Goal: Task Accomplishment & Management: Complete application form

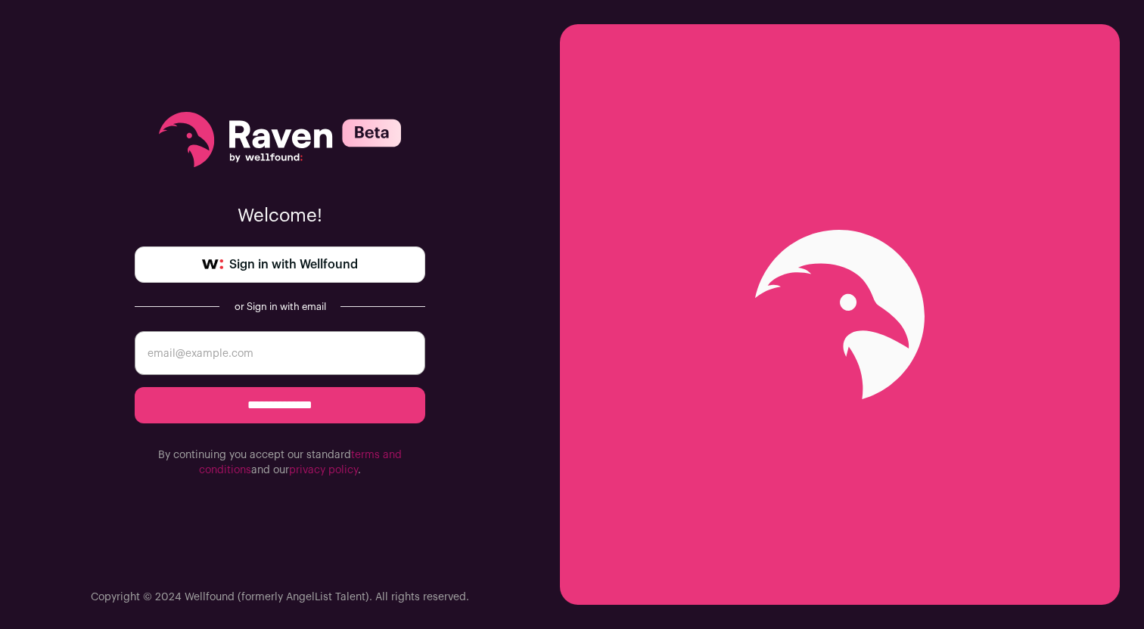
click at [299, 275] on link "Sign in with Wellfound" at bounding box center [280, 265] width 290 height 36
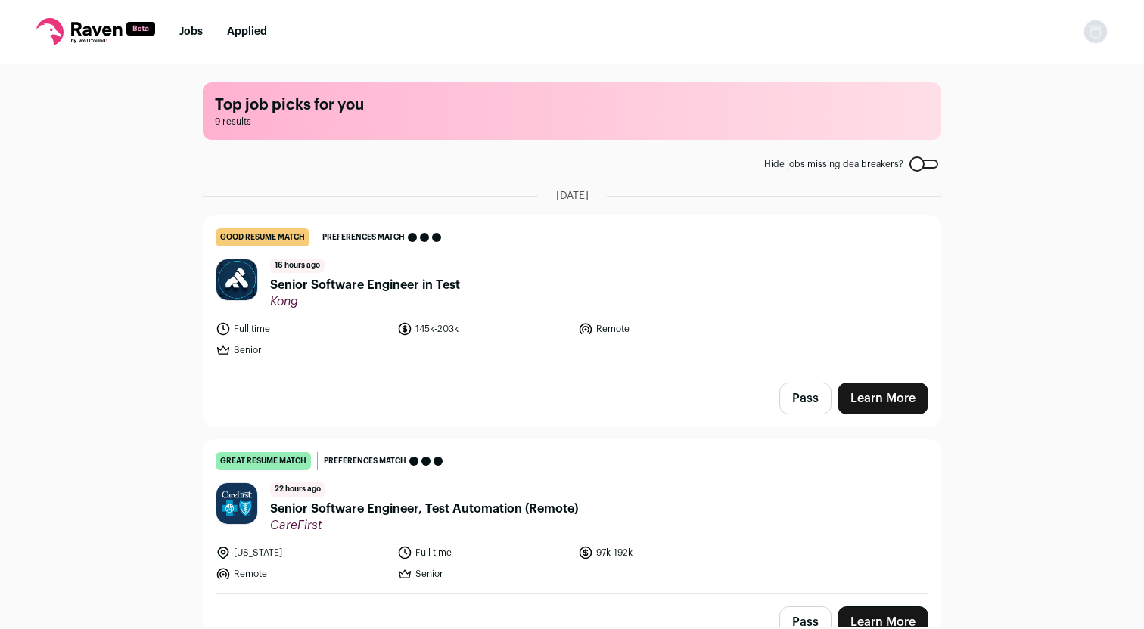
click at [874, 403] on link "Learn More" at bounding box center [882, 399] width 91 height 32
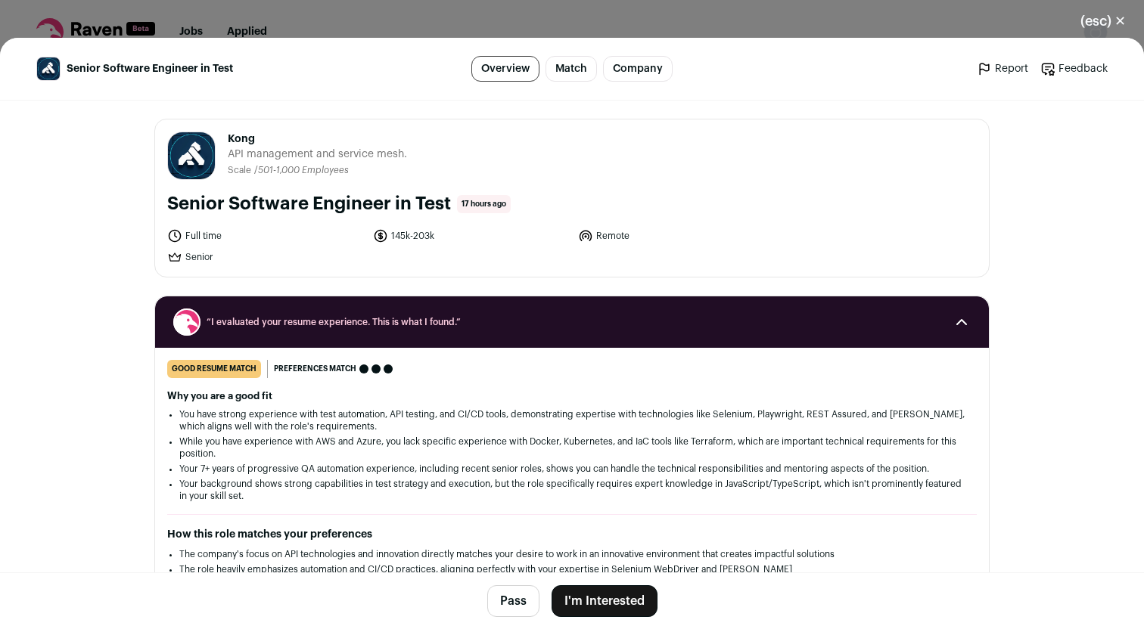
click at [606, 610] on button "I'm Interested" at bounding box center [604, 601] width 106 height 32
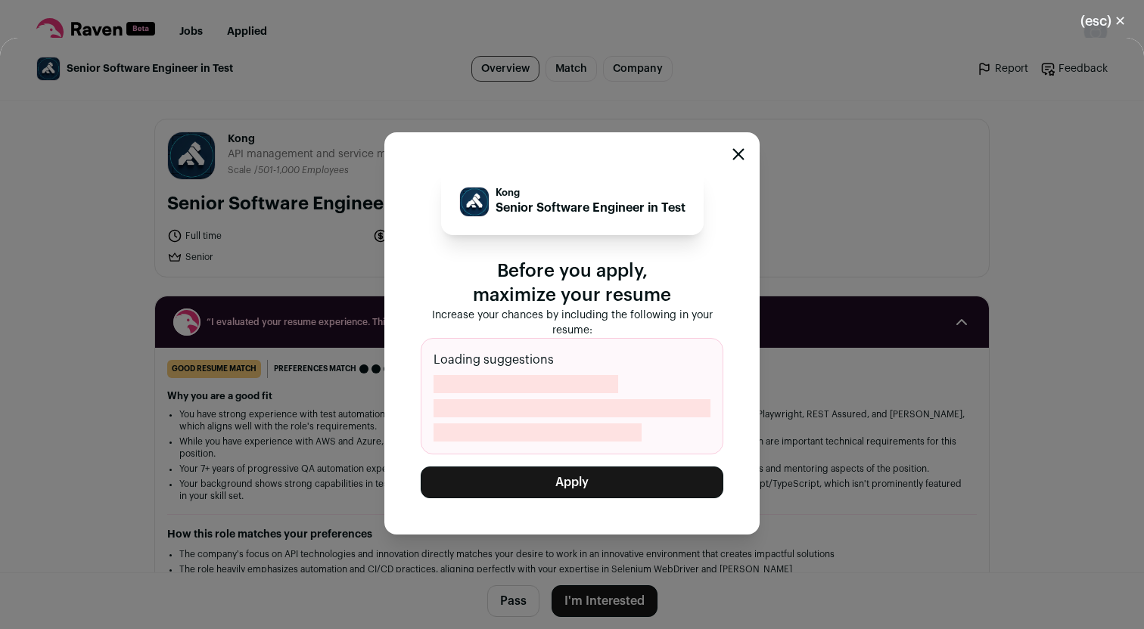
click at [577, 493] on button "Apply" at bounding box center [572, 483] width 303 height 32
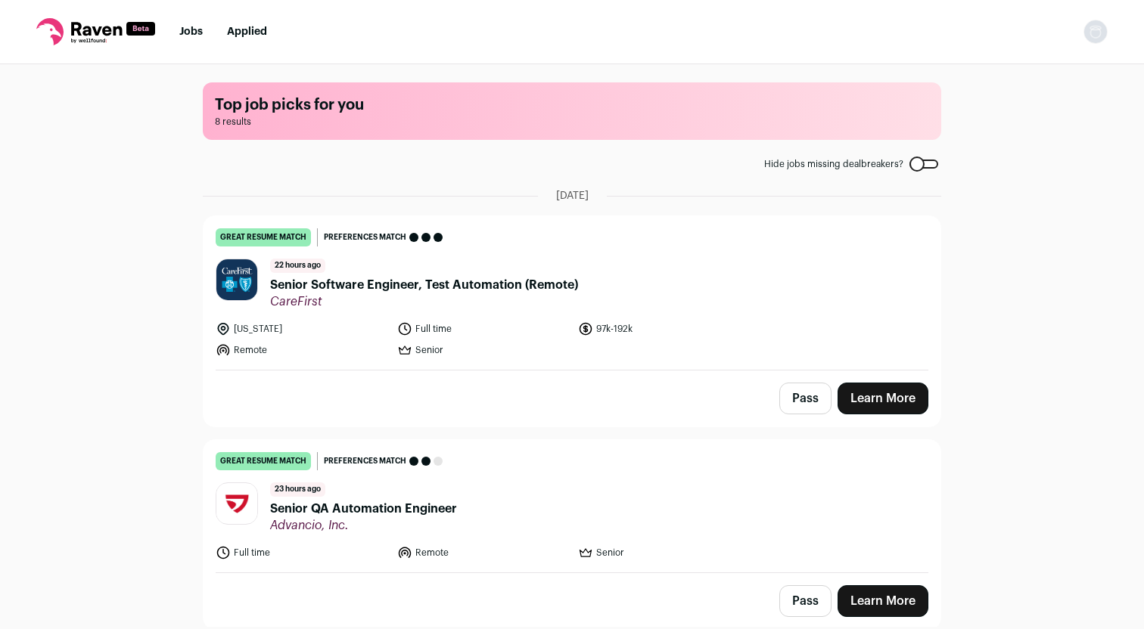
click at [887, 403] on link "Learn More" at bounding box center [882, 399] width 91 height 32
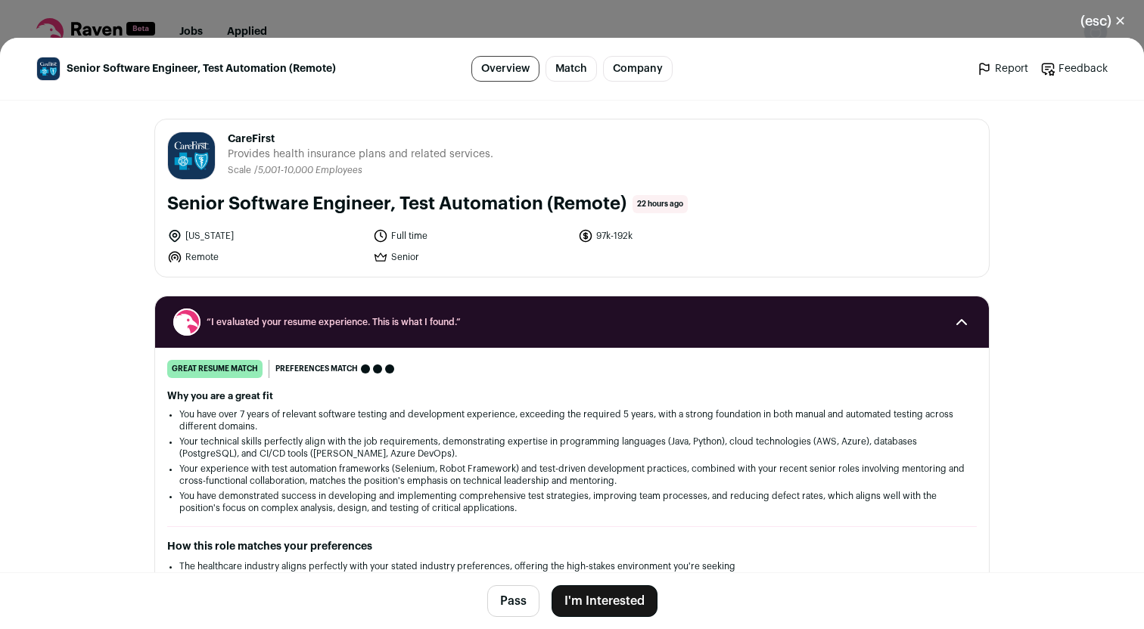
click at [592, 607] on button "I'm Interested" at bounding box center [604, 601] width 106 height 32
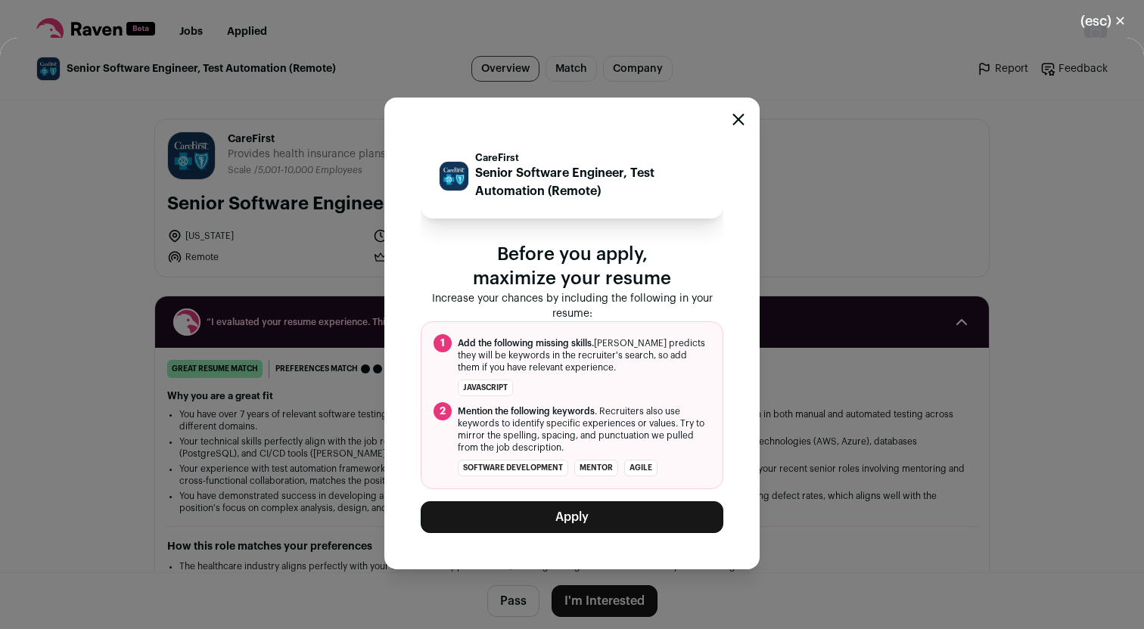
click at [584, 520] on button "Apply" at bounding box center [572, 518] width 303 height 32
